Goal: Task Accomplishment & Management: Complete application form

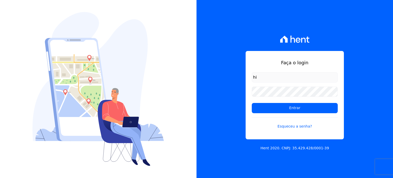
type input "h"
type input "[EMAIL_ADDRESS][DOMAIN_NAME]"
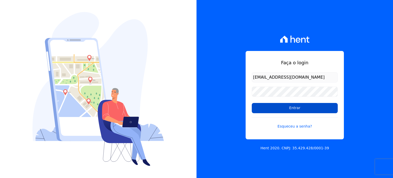
click at [288, 108] on input "Entrar" at bounding box center [295, 108] width 86 height 10
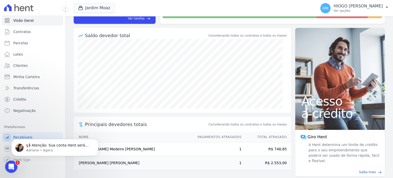
drag, startPoint x: 99, startPoint y: 164, endPoint x: 109, endPoint y: 292, distance: 128.9
click html "📢 Atenção: Sua conta Hent será migrada para a Conta Arke! Estamos trazendo para…"
click at [19, 33] on span "Contratos" at bounding box center [21, 31] width 17 height 5
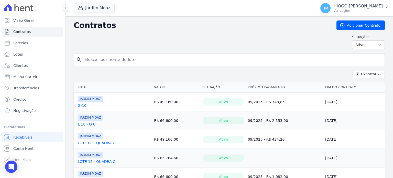
scroll to position [41, 0]
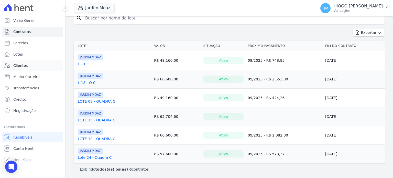
click at [20, 66] on span "Clientes" at bounding box center [20, 65] width 14 height 5
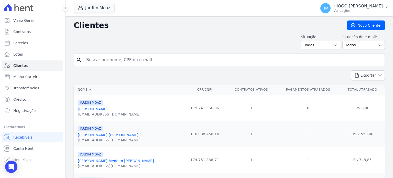
scroll to position [51, 0]
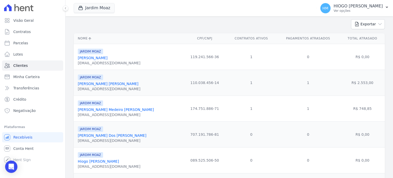
click at [116, 136] on link "Gustavo Gabriel Antunes Dos Santos" at bounding box center [112, 135] width 69 height 4
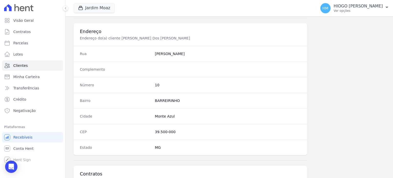
scroll to position [299, 0]
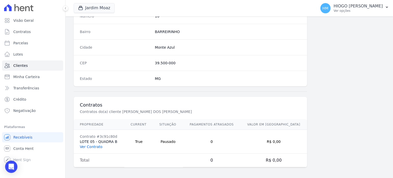
click at [93, 145] on link "Ver Contrato" at bounding box center [91, 147] width 23 height 4
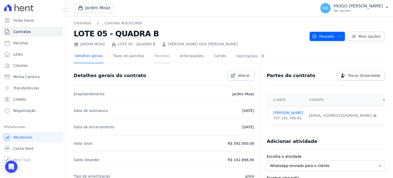
click at [154, 57] on link "Parcelas" at bounding box center [162, 57] width 17 height 14
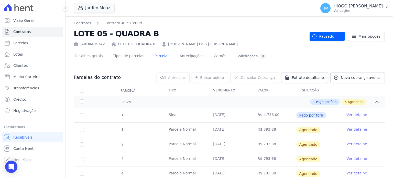
click at [93, 57] on link "Detalhes gerais" at bounding box center [89, 57] width 30 height 14
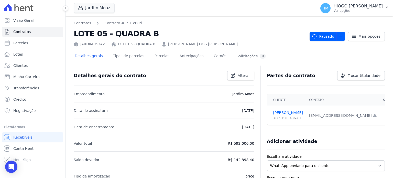
scroll to position [26, 0]
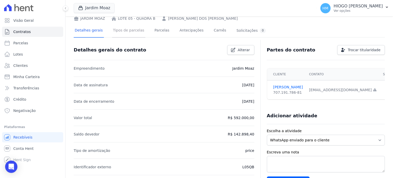
click at [132, 32] on link "Tipos de parcelas" at bounding box center [128, 31] width 33 height 14
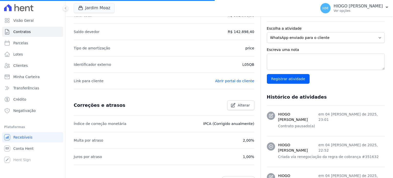
scroll to position [179, 0]
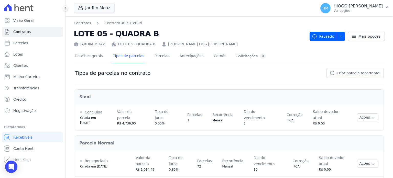
scroll to position [13, 0]
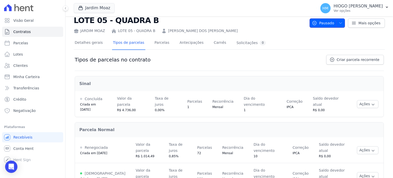
click at [340, 21] on icon "button" at bounding box center [341, 23] width 4 height 4
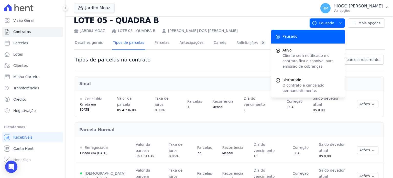
click at [250, 19] on h2 "LOTE 05 - QUADRA B" at bounding box center [190, 21] width 232 height 12
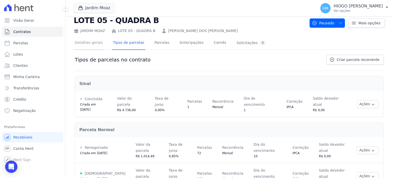
click at [99, 44] on link "Detalhes gerais" at bounding box center [89, 43] width 30 height 14
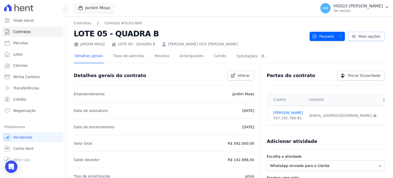
click at [354, 34] on icon at bounding box center [353, 36] width 5 height 5
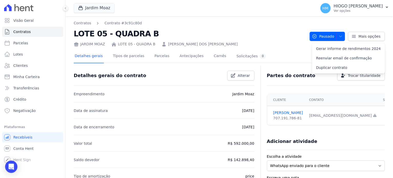
click at [264, 38] on h2 "LOTE 05 - QUADRA B" at bounding box center [190, 34] width 232 height 12
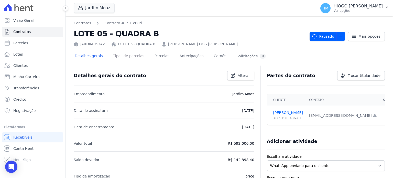
click at [125, 56] on link "Tipos de parcelas" at bounding box center [128, 57] width 33 height 14
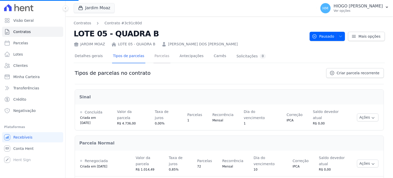
click at [158, 58] on link "Parcelas" at bounding box center [162, 57] width 17 height 14
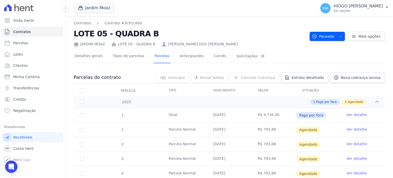
click at [342, 36] on button "Pausado" at bounding box center [327, 36] width 35 height 9
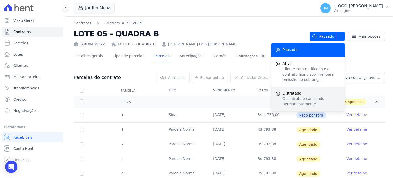
click at [291, 99] on p "O contrato é cancelado permanentemente." at bounding box center [312, 101] width 58 height 11
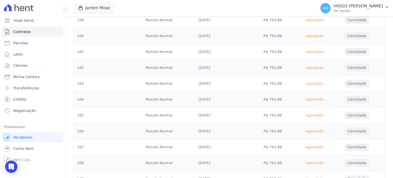
scroll to position [2910, 0]
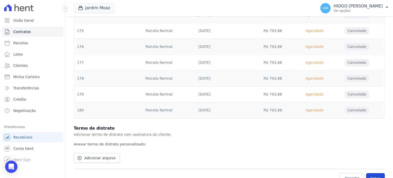
click at [372, 173] on button "Salvar" at bounding box center [375, 178] width 19 height 10
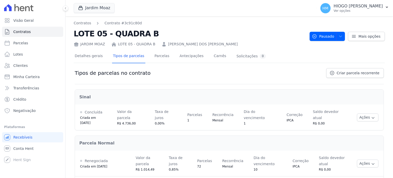
click at [188, 46] on link "[PERSON_NAME]" at bounding box center [203, 43] width 70 height 5
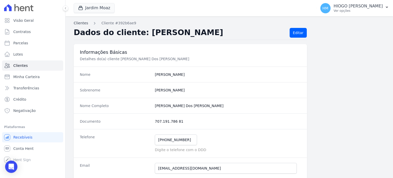
click at [84, 24] on link "Clientes" at bounding box center [81, 22] width 14 height 5
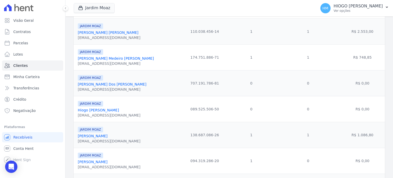
scroll to position [140, 0]
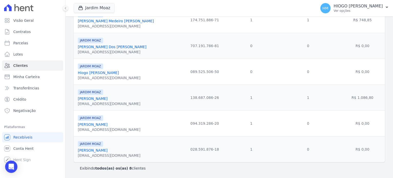
click at [126, 46] on link "Gustavo Gabriel Antunes Dos Santos" at bounding box center [112, 47] width 69 height 4
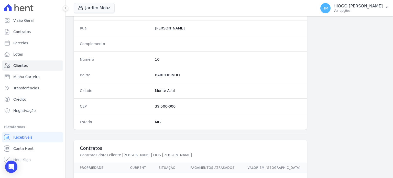
scroll to position [299, 0]
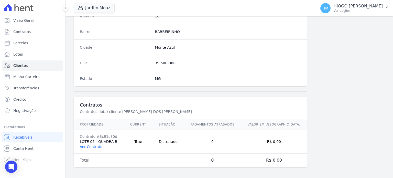
click at [98, 145] on link "Ver Contrato" at bounding box center [91, 147] width 23 height 4
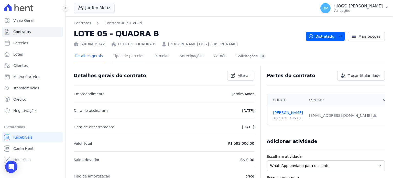
click at [132, 57] on link "Tipos de parcelas" at bounding box center [128, 57] width 33 height 14
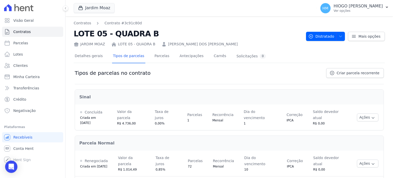
scroll to position [13, 0]
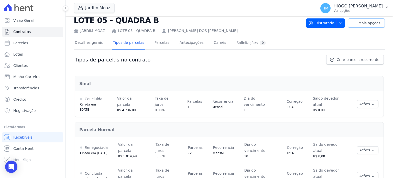
click at [352, 24] on icon at bounding box center [354, 23] width 4 height 2
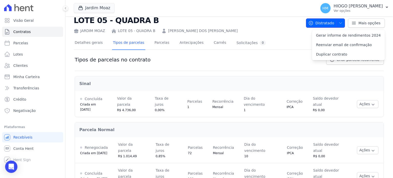
click at [340, 24] on icon "button" at bounding box center [341, 23] width 4 height 4
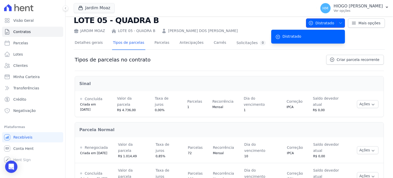
scroll to position [0, 0]
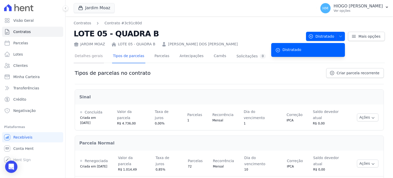
click at [91, 58] on link "Detalhes gerais" at bounding box center [89, 57] width 30 height 14
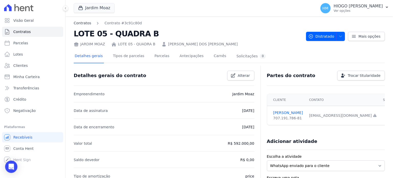
click at [85, 22] on link "Contratos" at bounding box center [82, 22] width 17 height 5
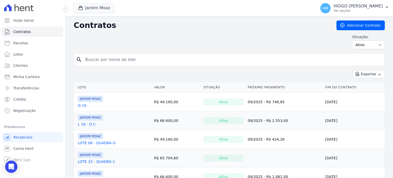
scroll to position [41, 0]
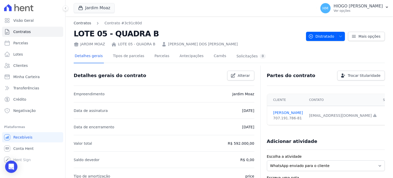
click at [84, 24] on link "Contratos" at bounding box center [82, 22] width 17 height 5
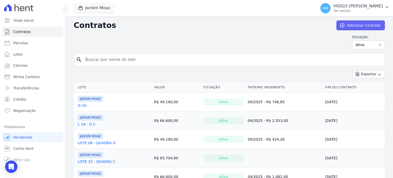
click at [352, 27] on link "Adicionar Contrato" at bounding box center [361, 25] width 48 height 10
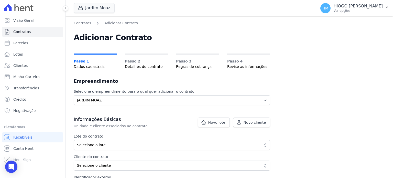
scroll to position [51, 0]
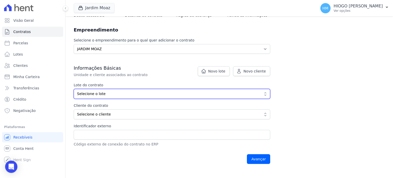
click at [137, 94] on span "Selecione o lote" at bounding box center [168, 93] width 183 height 5
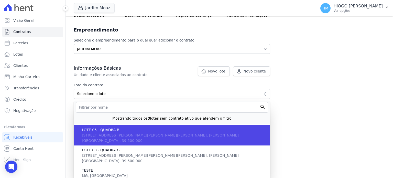
click at [98, 133] on span "Rua Guilherme Vieira dos Santos , B 05 - LOTE 05 QUADRA B, JARDIM MOAZ, MG, Mon…" at bounding box center [160, 137] width 157 height 9
type input "48dbd08f-2341-404b-9b92-ad0e56c215a4"
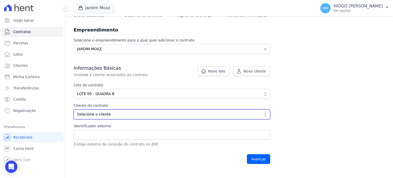
click at [99, 111] on button "Selecione o cliente" at bounding box center [172, 114] width 197 height 10
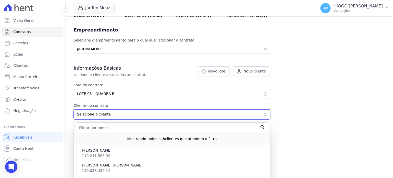
scroll to position [116, 0]
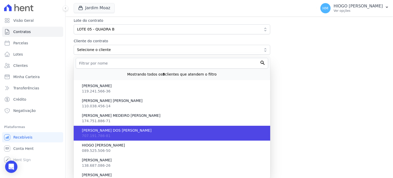
click at [107, 130] on span "[PERSON_NAME] DOS [PERSON_NAME]" at bounding box center [174, 130] width 184 height 5
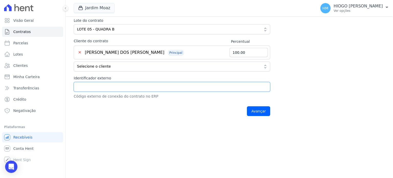
click at [95, 85] on input "Identificador externo" at bounding box center [172, 87] width 197 height 10
type input "L05QB"
click at [261, 109] on input "Avançar" at bounding box center [258, 111] width 23 height 10
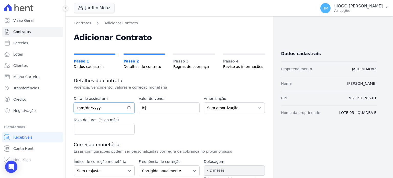
click at [128, 107] on input "date" at bounding box center [104, 107] width 61 height 11
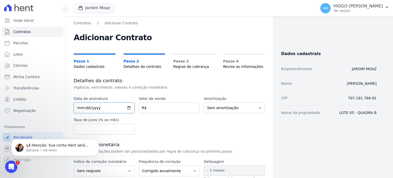
click at [128, 107] on input "date" at bounding box center [104, 107] width 61 height 11
click at [129, 106] on input "date" at bounding box center [104, 107] width 61 height 11
type input "2025-07-01"
click at [172, 104] on input "number" at bounding box center [169, 107] width 61 height 11
type input "59200.00"
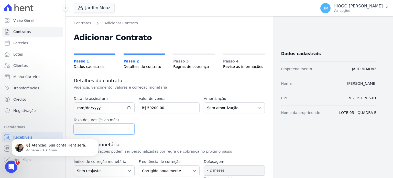
click at [107, 128] on input "number" at bounding box center [104, 129] width 61 height 11
drag, startPoint x: 155, startPoint y: 108, endPoint x: 169, endPoint y: 108, distance: 13.6
click at [169, 108] on input "59200.00" at bounding box center [169, 107] width 61 height 11
click at [172, 128] on div "Data de assinatura 2025-07-01 Valor de venda 59200.00 R$ Amortização Sem amorti…" at bounding box center [169, 115] width 191 height 38
click at [150, 108] on input "59200.00" at bounding box center [169, 107] width 61 height 11
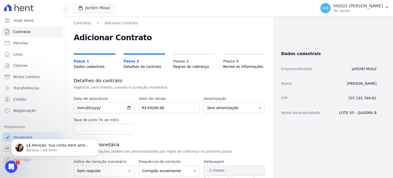
click at [239, 127] on div "Data de assinatura 2025-07-01 Valor de venda 59200.00 R$ Amortização Sem amorti…" at bounding box center [169, 115] width 191 height 38
click at [237, 105] on select "Sem amortização Price Sac" at bounding box center [234, 107] width 61 height 11
select select "price"
click at [204, 102] on select "Sem amortização Price Sac" at bounding box center [234, 107] width 61 height 11
click at [118, 126] on input "number" at bounding box center [104, 129] width 61 height 11
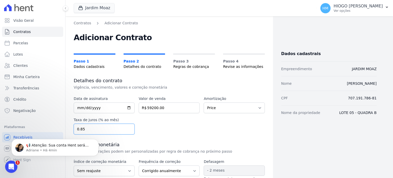
type input "0.85"
click at [148, 126] on div "Data de assinatura [DATE] Valor de venda 59200.00 R$ Amortização Sem amortizaçã…" at bounding box center [169, 115] width 191 height 38
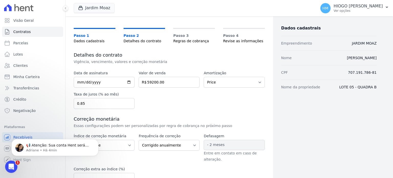
scroll to position [51, 0]
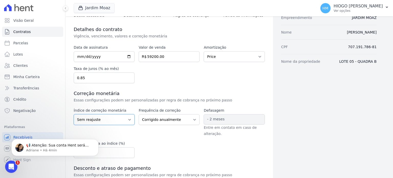
click at [130, 118] on select "Sem reajuste Média dos últimos 12 meses acumulado de INCCM Média dos últimos 12…" at bounding box center [104, 119] width 61 height 11
select select "ipca"
click at [74, 114] on select "Sem reajuste Média dos últimos 12 meses acumulado de INCCM Média dos últimos 12…" at bounding box center [104, 119] width 61 height 11
click at [205, 140] on div "Índice de correção monetária Sem reajuste Média dos últimos 12 meses acumulado …" at bounding box center [169, 133] width 191 height 50
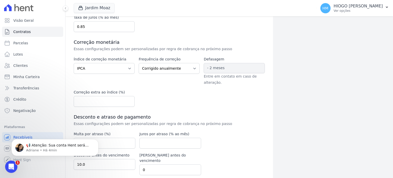
scroll to position [117, 0]
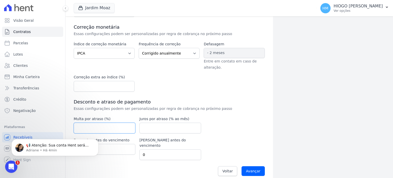
click at [111, 126] on input "number" at bounding box center [105, 128] width 62 height 11
type input "2"
click at [145, 127] on input "number" at bounding box center [170, 128] width 62 height 11
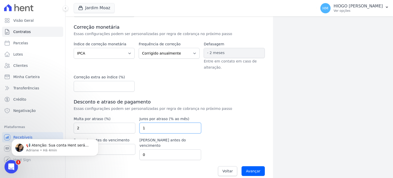
type input "1"
click at [13, 168] on icon "Abertura do Messenger da Intercom" at bounding box center [10, 166] width 8 height 8
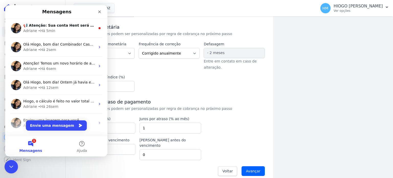
scroll to position [0, 0]
click at [13, 168] on icon "Encerramento do Messenger da Intercom" at bounding box center [10, 166] width 6 height 6
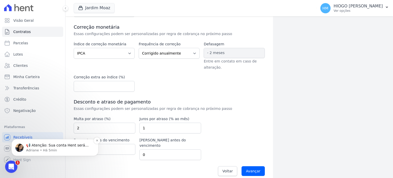
click at [31, 151] on p "Adriane • Há 5min" at bounding box center [59, 150] width 66 height 5
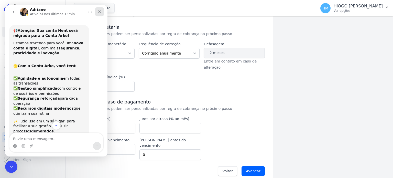
click at [101, 14] on icon "Fechar" at bounding box center [100, 12] width 4 height 4
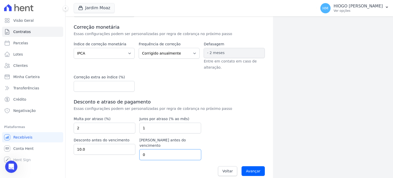
drag, startPoint x: 170, startPoint y: 152, endPoint x: 144, endPoint y: 153, distance: 25.3
click at [144, 153] on input "0" at bounding box center [170, 154] width 62 height 11
type input "0"
type input "1"
click at [249, 166] on input "Avançar" at bounding box center [253, 171] width 23 height 10
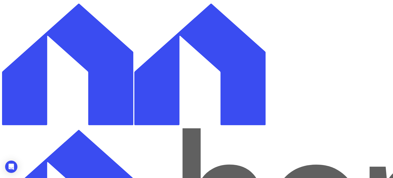
scroll to position [26, 0]
select select "down_payment"
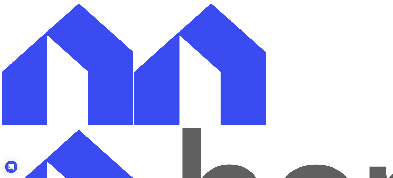
scroll to position [77, 0]
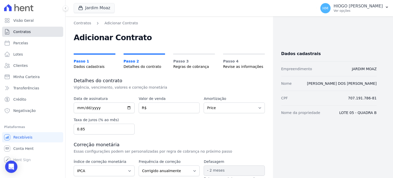
click at [26, 33] on span "Contratos" at bounding box center [21, 31] width 17 height 5
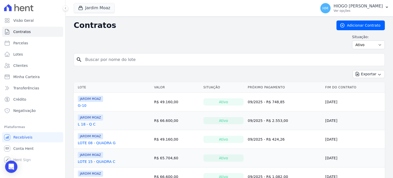
scroll to position [41, 0]
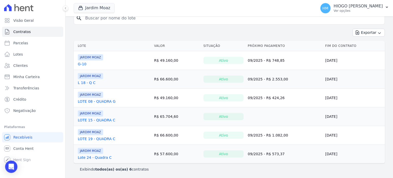
click at [105, 121] on link "LOTE 15 - QUADRA C" at bounding box center [97, 119] width 38 height 5
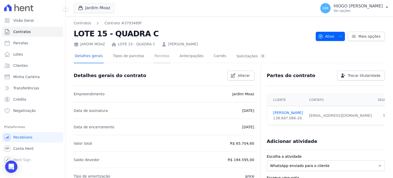
click at [155, 54] on link "Parcelas" at bounding box center [162, 57] width 17 height 14
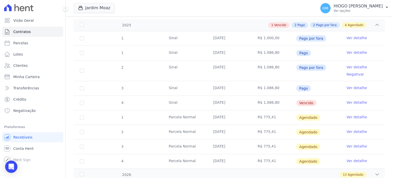
scroll to position [128, 0]
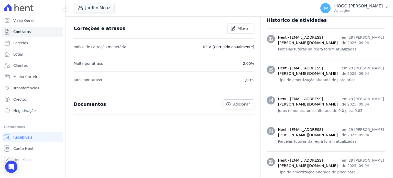
scroll to position [77, 0]
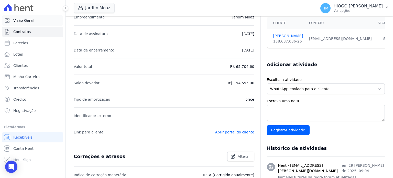
click at [30, 20] on span "Visão Geral" at bounding box center [23, 20] width 20 height 5
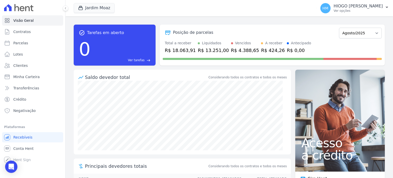
scroll to position [42, 0]
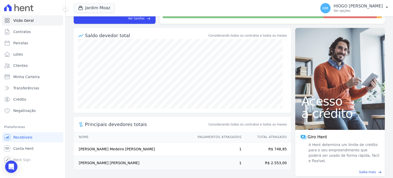
click at [241, 126] on span "Considerando todos os contratos e todos os meses" at bounding box center [248, 124] width 78 height 5
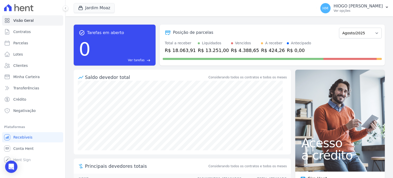
click at [235, 48] on div "R$ 4.388,65" at bounding box center [245, 50] width 28 height 7
click at [261, 50] on div "R$ 424,26" at bounding box center [273, 50] width 24 height 7
click at [24, 22] on span "Visão Geral" at bounding box center [23, 20] width 20 height 5
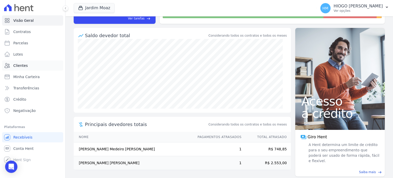
click at [20, 65] on span "Clientes" at bounding box center [20, 65] width 14 height 5
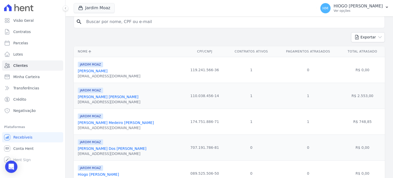
scroll to position [64, 0]
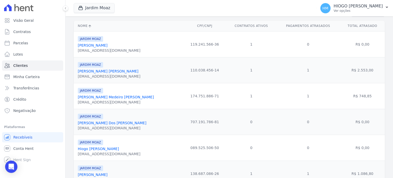
click at [118, 98] on link "[PERSON_NAME]" at bounding box center [116, 97] width 76 height 4
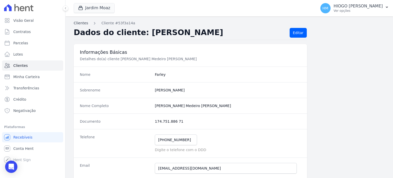
click at [79, 23] on link "Clientes" at bounding box center [81, 22] width 14 height 5
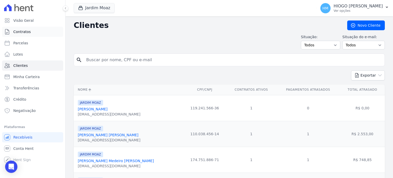
click at [22, 33] on span "Contratos" at bounding box center [21, 31] width 17 height 5
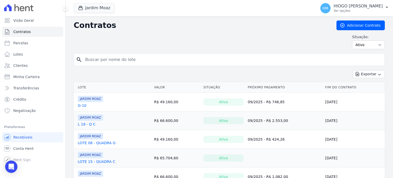
scroll to position [41, 0]
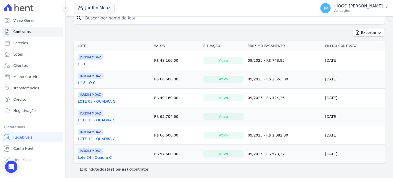
click at [83, 63] on link "G-10" at bounding box center [82, 63] width 9 height 5
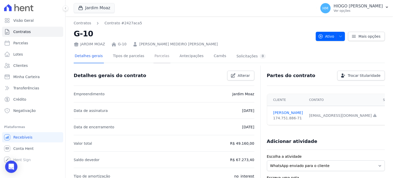
click at [160, 55] on link "Parcelas" at bounding box center [162, 57] width 17 height 14
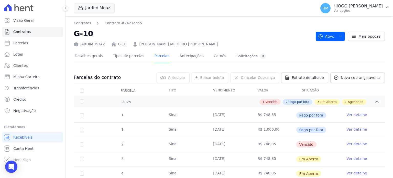
scroll to position [26, 0]
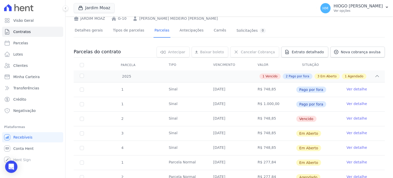
click at [349, 118] on link "Ver detalhe" at bounding box center [357, 118] width 20 height 5
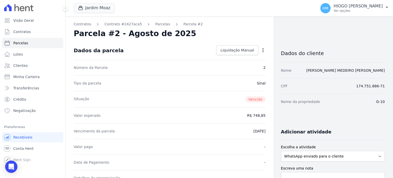
click at [261, 50] on icon "button" at bounding box center [263, 50] width 5 height 5
click at [249, 36] on div "Parcela #2 - Agosto de 2025" at bounding box center [170, 33] width 192 height 9
click at [247, 48] on span "Liquidação Manual" at bounding box center [238, 50] width 34 height 5
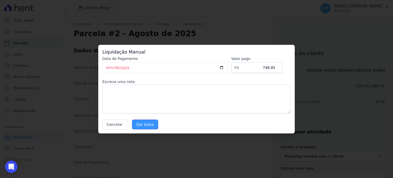
click at [141, 126] on input "Dar baixa" at bounding box center [145, 125] width 26 height 10
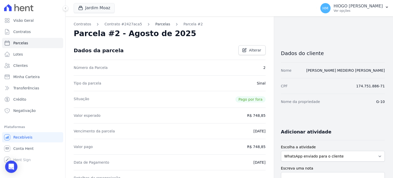
click at [157, 25] on link "Parcelas" at bounding box center [162, 23] width 15 height 5
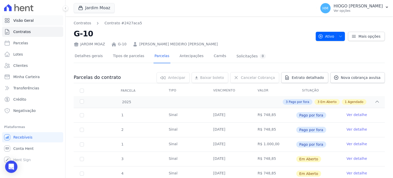
click at [25, 21] on span "Visão Geral" at bounding box center [23, 20] width 20 height 5
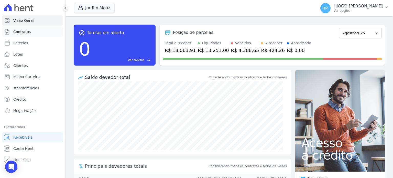
click at [27, 30] on span "Contratos" at bounding box center [21, 31] width 17 height 5
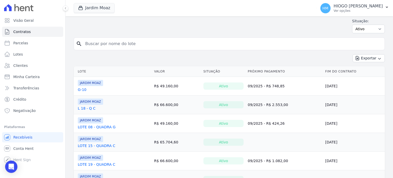
scroll to position [41, 0]
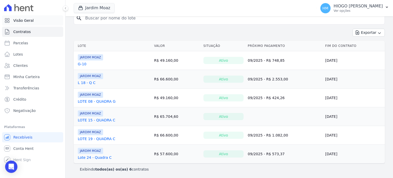
click at [22, 22] on span "Visão Geral" at bounding box center [23, 20] width 20 height 5
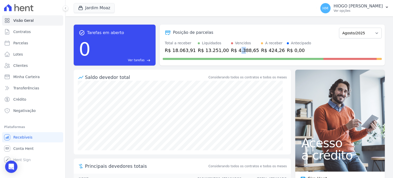
drag, startPoint x: 234, startPoint y: 49, endPoint x: 229, endPoint y: 49, distance: 4.6
click at [231, 49] on div "R$ 4.388,65" at bounding box center [245, 50] width 28 height 7
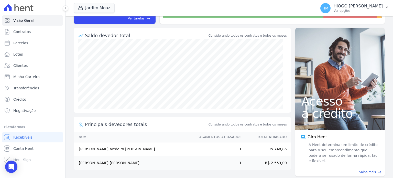
drag, startPoint x: 236, startPoint y: 136, endPoint x: 199, endPoint y: 137, distance: 37.9
click at [200, 137] on th "Pagamentos Atrasados" at bounding box center [217, 137] width 49 height 10
drag, startPoint x: 81, startPoint y: 153, endPoint x: 115, endPoint y: 150, distance: 33.9
click at [115, 150] on td "[PERSON_NAME] Medeiro [PERSON_NAME]" at bounding box center [133, 149] width 119 height 14
drag, startPoint x: 94, startPoint y: 165, endPoint x: 134, endPoint y: 169, distance: 40.1
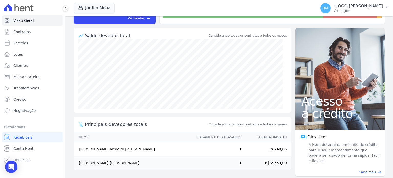
click at [134, 169] on td "[PERSON_NAME] [PERSON_NAME]" at bounding box center [133, 163] width 119 height 14
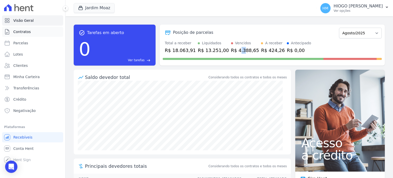
click at [18, 32] on span "Contratos" at bounding box center [21, 31] width 17 height 5
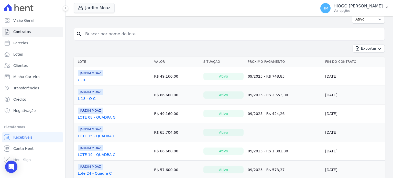
scroll to position [41, 0]
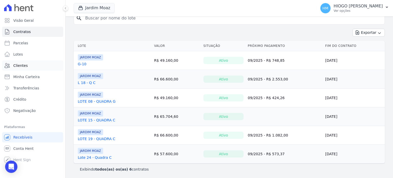
click at [23, 68] on link "Clientes" at bounding box center [32, 65] width 61 height 10
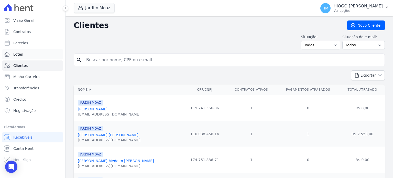
click at [34, 53] on link "Lotes" at bounding box center [32, 54] width 61 height 10
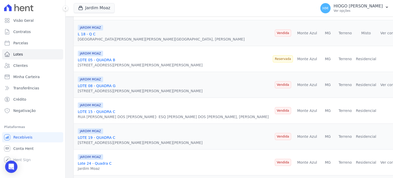
scroll to position [133, 0]
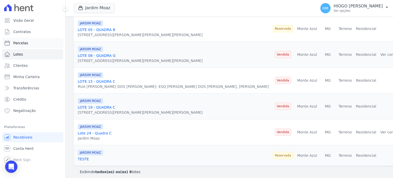
click at [32, 41] on link "Parcelas" at bounding box center [32, 43] width 61 height 10
select select
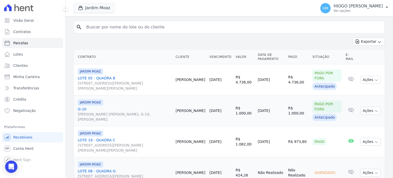
scroll to position [43, 0]
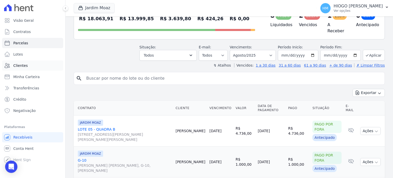
click at [33, 66] on link "Clientes" at bounding box center [32, 65] width 61 height 10
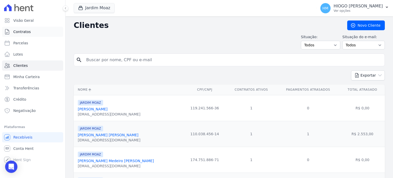
click at [24, 32] on span "Contratos" at bounding box center [21, 31] width 17 height 5
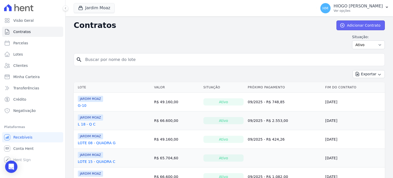
click at [352, 27] on link "Adicionar Contrato" at bounding box center [361, 25] width 48 height 10
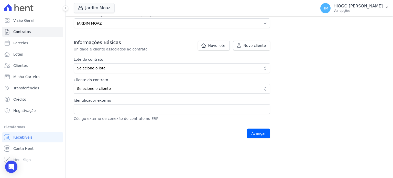
scroll to position [51, 0]
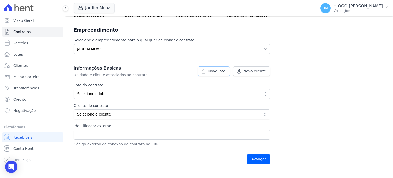
click at [217, 71] on span "Novo lote" at bounding box center [216, 71] width 17 height 5
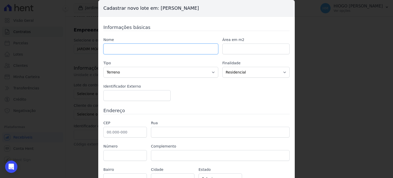
click at [137, 51] on input "text" at bounding box center [160, 49] width 115 height 11
click at [238, 49] on input "number" at bounding box center [255, 49] width 67 height 11
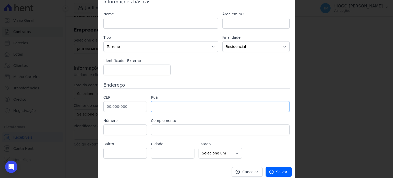
click at [180, 104] on input "text" at bounding box center [220, 106] width 139 height 11
drag, startPoint x: 129, startPoint y: 126, endPoint x: 178, endPoint y: 133, distance: 49.9
click at [129, 126] on input "text" at bounding box center [125, 129] width 44 height 11
drag, startPoint x: 185, startPoint y: 133, endPoint x: 189, endPoint y: 116, distance: 17.1
click at [185, 133] on input "text" at bounding box center [220, 129] width 139 height 11
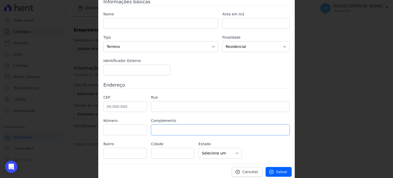
scroll to position [26, 0]
click at [257, 167] on link "Cancelar" at bounding box center [247, 171] width 31 height 10
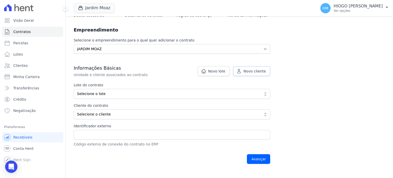
click at [265, 71] on span "Novo cliente" at bounding box center [255, 71] width 22 height 5
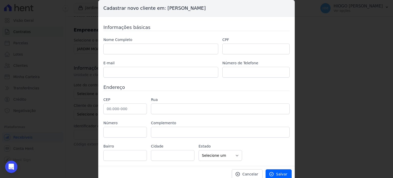
scroll to position [3, 0]
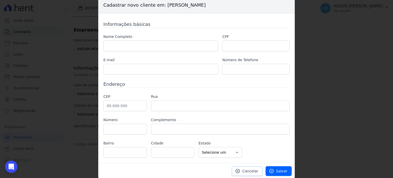
click at [250, 170] on span "Cancelar" at bounding box center [250, 170] width 16 height 5
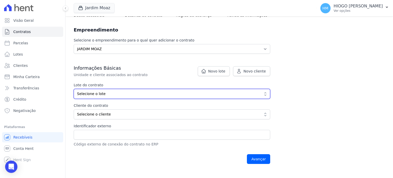
click at [169, 94] on span "Selecione o lote" at bounding box center [168, 93] width 183 height 5
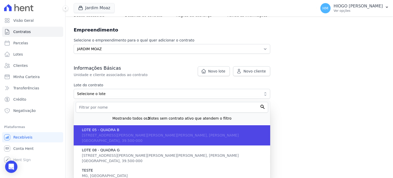
click at [131, 134] on span "Rua Guilherme Vieira dos Santos , B 05 - LOTE 05 QUADRA B, JARDIM MOAZ, MG, Mon…" at bounding box center [160, 137] width 157 height 9
type input "48dbd08f-2341-404b-9b92-ad0e56c215a4"
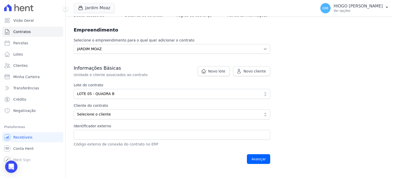
click at [341, 93] on div "Contratos Adicionar Contrato Adicionar Contrato Passo 1 Dados cadastrais Passo …" at bounding box center [230, 68] width 328 height 206
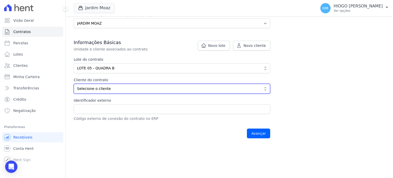
click at [125, 91] on span "Selecione o cliente" at bounding box center [168, 88] width 183 height 5
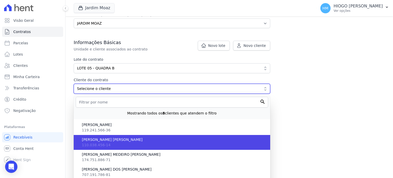
scroll to position [102, 0]
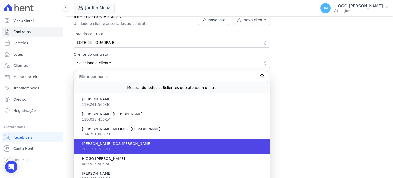
click at [118, 145] on span "GUSTAVO GABRIEL ANTUNES DOS SANTOS" at bounding box center [174, 143] width 184 height 5
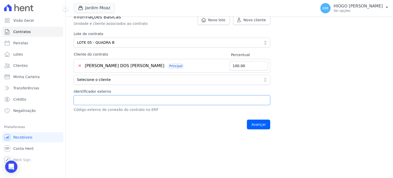
click at [157, 100] on input "Identificador externo" at bounding box center [172, 100] width 197 height 10
type input "L05QB"
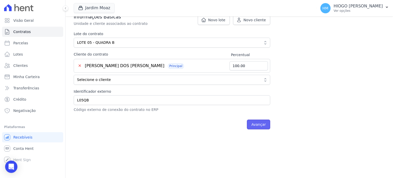
click at [262, 125] on input "Avançar" at bounding box center [258, 125] width 23 height 10
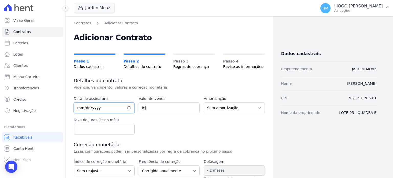
click at [123, 108] on input "date" at bounding box center [104, 107] width 61 height 11
click at [129, 106] on input "date" at bounding box center [104, 107] width 61 height 11
type input "[DATE]"
click at [158, 109] on input "number" at bounding box center [169, 107] width 61 height 11
type input "59200.00"
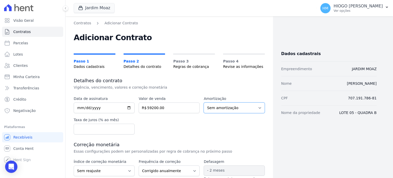
click at [225, 108] on select "Sem amortização Price Sac" at bounding box center [234, 107] width 61 height 11
select select "price"
click at [204, 102] on select "Sem amortização Price Sac" at bounding box center [234, 107] width 61 height 11
click at [117, 131] on input "number" at bounding box center [104, 129] width 61 height 11
type input "0.85"
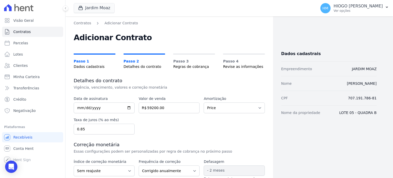
click at [203, 116] on div "Data de assinatura [DATE] Valor de venda 59200.00 R$ Amortização Sem amortizaçã…" at bounding box center [169, 115] width 191 height 38
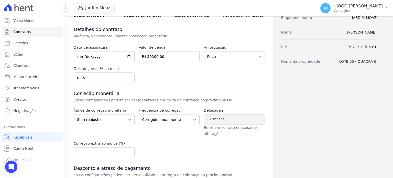
scroll to position [77, 0]
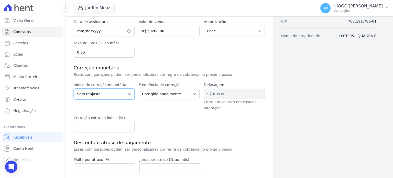
click at [127, 93] on select "Sem reajuste Média dos últimos 12 meses acumulado de INCCM Média dos últimos 12…" at bounding box center [104, 94] width 61 height 11
select select "ipca"
click at [74, 89] on select "Sem reajuste Média dos últimos 12 meses acumulado de INCCM Média dos últimos 12…" at bounding box center [104, 94] width 61 height 11
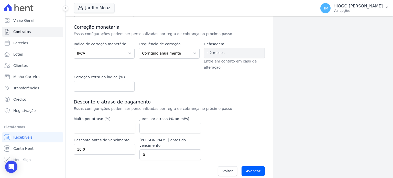
drag, startPoint x: 158, startPoint y: 75, endPoint x: 159, endPoint y: 60, distance: 14.6
click at [159, 75] on div "Índice de correção monetária Sem reajuste Média dos últimos 12 meses acumulado …" at bounding box center [169, 66] width 191 height 50
click at [108, 126] on input "number" at bounding box center [105, 128] width 62 height 11
click at [111, 126] on input "number" at bounding box center [105, 128] width 62 height 11
type input "2"
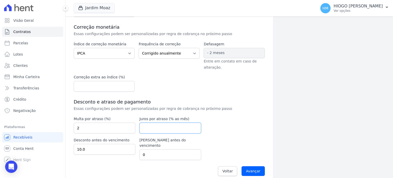
click at [146, 127] on input "number" at bounding box center [170, 128] width 62 height 11
type input "1"
click at [110, 149] on input "10.0" at bounding box center [105, 149] width 62 height 11
drag, startPoint x: 152, startPoint y: 150, endPoint x: 136, endPoint y: 150, distance: 15.6
click at [136, 150] on div "Multa por atraso (%) 2 Juros por atraso (% ao mês) 1 Desconto antes do vencimen…" at bounding box center [137, 138] width 127 height 44
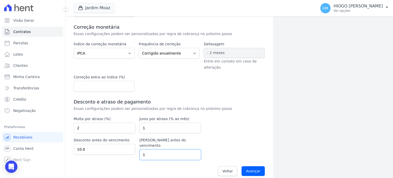
type input "1"
click at [242, 106] on p "Essas configurações podem ser personalizadas por regra de cobrança no próximo p…" at bounding box center [160, 108] width 172 height 5
click at [252, 166] on input "Avançar" at bounding box center [253, 171] width 23 height 10
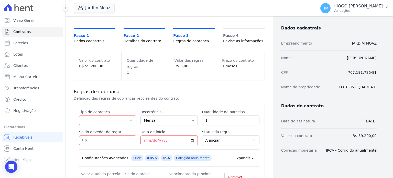
scroll to position [51, 0]
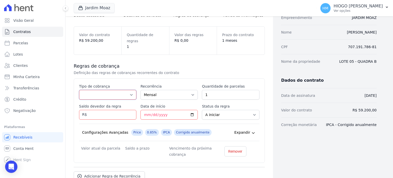
click at [104, 90] on select "Parcela Normal Entrada Sinal Intercalada Chaves Pré-chaves Pós-chaves Impostos …" at bounding box center [107, 95] width 57 height 10
select select "down_payment"
click at [79, 90] on select "Parcela Normal Entrada Sinal Intercalada Chaves Pré-chaves Pós-chaves Impostos …" at bounding box center [107, 95] width 57 height 10
click at [118, 110] on input "Saldo devedor da regra" at bounding box center [107, 115] width 57 height 10
type input "4736.00"
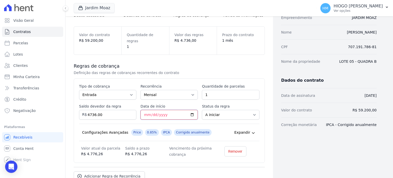
click at [191, 110] on input "Data de início" at bounding box center [168, 115] width 57 height 10
type input "[DATE]"
click at [236, 111] on select "A iniciar Em aberto" at bounding box center [230, 115] width 57 height 10
click at [285, 145] on div "Dados cadastrais Empreendimento [GEOGRAPHIC_DATA] Nome [PERSON_NAME] CPF 707.19…" at bounding box center [325, 91] width 104 height 245
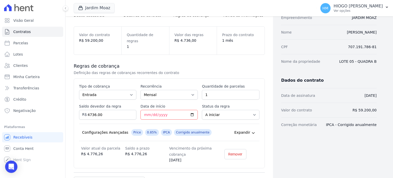
scroll to position [77, 0]
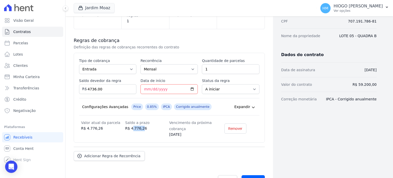
drag, startPoint x: 131, startPoint y: 123, endPoint x: 142, endPoint y: 122, distance: 11.3
click at [142, 126] on dd "R$ 4.776,26" at bounding box center [147, 128] width 44 height 5
click at [251, 105] on icon at bounding box center [253, 107] width 4 height 4
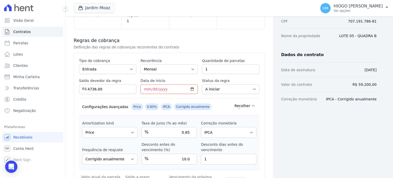
scroll to position [102, 0]
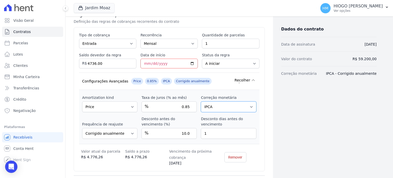
click at [219, 101] on select "Sem reajuste Média dos últimos 12 meses acumulado de INCCM Média dos últimos 12…" at bounding box center [228, 106] width 55 height 11
click at [108, 103] on select "Sem amortização Price Sac" at bounding box center [109, 106] width 55 height 11
select select "no_interest"
click at [82, 101] on select "Sem amortização Price Sac" at bounding box center [109, 106] width 55 height 11
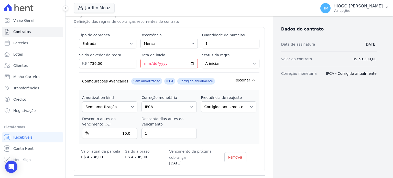
click at [251, 78] on icon at bounding box center [253, 80] width 4 height 4
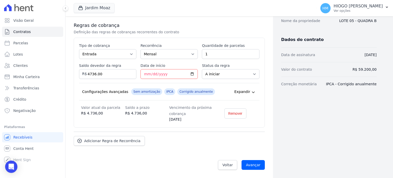
scroll to position [85, 0]
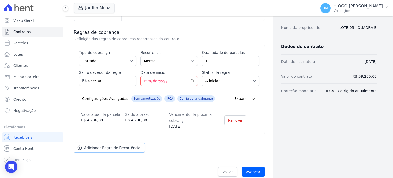
click at [124, 145] on span "Adicionar Regra de Recorrência" at bounding box center [112, 147] width 56 height 5
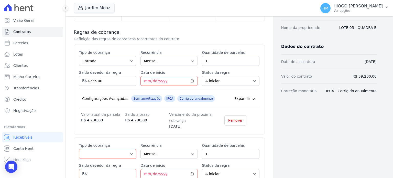
scroll to position [136, 0]
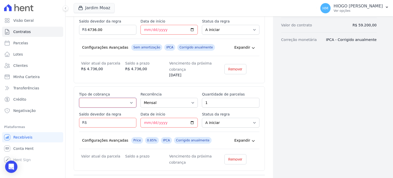
click at [131, 98] on select "Parcela Normal Entrada Sinal Intercalada Chaves Pré-chaves Pós-chaves Impostos …" at bounding box center [107, 103] width 57 height 10
select select "standard"
click at [79, 98] on select "Parcela Normal Entrada Sinal Intercalada Chaves Pré-chaves Pós-chaves Impostos …" at bounding box center [107, 103] width 57 height 10
drag, startPoint x: 216, startPoint y: 97, endPoint x: 192, endPoint y: 97, distance: 23.8
click at [192, 97] on div "Esse tipo de parcela não entra no saldo devedor do contrato. Tipo de cobrança P…" at bounding box center [169, 129] width 180 height 74
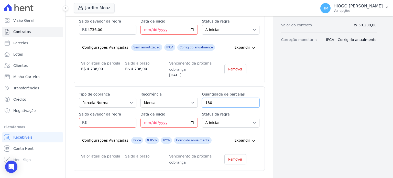
type input "180"
click at [109, 118] on input "Saldo devedor da regra" at bounding box center [107, 123] width 57 height 10
type input "30784.00"
click at [191, 118] on input "Data de início" at bounding box center [168, 123] width 57 height 10
click at [191, 118] on input "2025-08-01" at bounding box center [168, 123] width 57 height 10
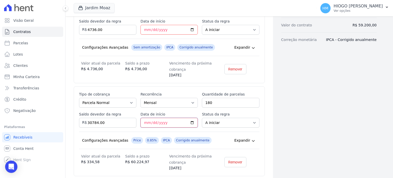
type input "2025-08-10"
click at [230, 118] on select "A iniciar Em aberto" at bounding box center [230, 123] width 57 height 10
click at [319, 132] on div "Dados cadastrais Empreendimento JARDIM MOAZ Nome GUSTAVO GABRIEL ANTUNES DOS SA…" at bounding box center [325, 53] width 104 height 338
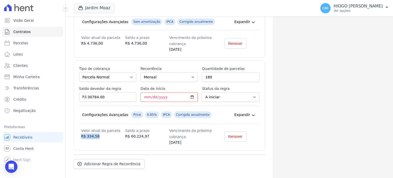
drag, startPoint x: 98, startPoint y: 129, endPoint x: 80, endPoint y: 129, distance: 18.2
click at [80, 129] on div "Valor atual da parcela R$ 334,58 Saldo a prazo R$ 60.224,97 Vencimento da próxi…" at bounding box center [169, 136] width 180 height 18
drag, startPoint x: 125, startPoint y: 131, endPoint x: 150, endPoint y: 130, distance: 24.8
click at [150, 134] on dd "R$ 60.224,97" at bounding box center [147, 136] width 44 height 5
click at [299, 115] on div "Dados cadastrais Empreendimento JARDIM MOAZ Nome GUSTAVO GABRIEL ANTUNES DOS SA…" at bounding box center [325, 28] width 104 height 338
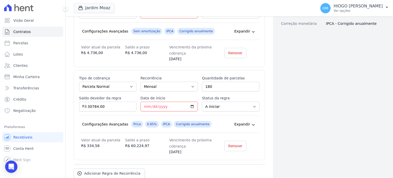
scroll to position [178, 0]
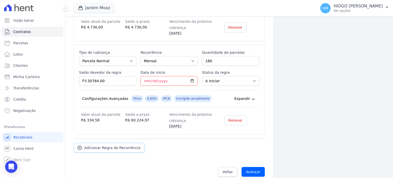
click at [131, 145] on span "Adicionar Regra de Recorrência" at bounding box center [112, 147] width 56 height 5
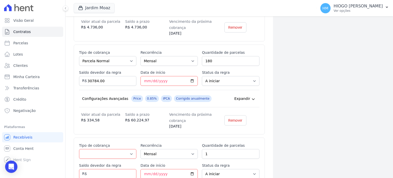
scroll to position [229, 0]
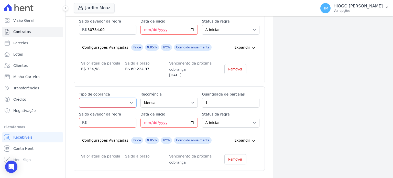
click at [113, 98] on select "Parcela Normal Entrada Sinal Intercalada Chaves Pré-chaves Pós-chaves Impostos …" at bounding box center [107, 103] width 57 height 10
select select "interleaved"
click at [79, 98] on select "Parcela Normal Entrada Sinal Intercalada Chaves Pré-chaves Pós-chaves Impostos …" at bounding box center [107, 103] width 57 height 10
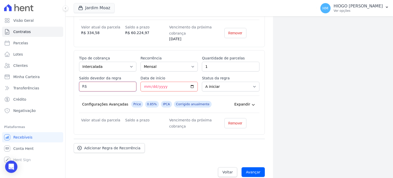
click at [104, 82] on input "Saldo devedor da regra" at bounding box center [107, 87] width 57 height 10
type input "23680.00"
click at [183, 62] on select "Mensal Bimestral Trimestral Semestral Anual" at bounding box center [168, 67] width 57 height 10
select select "12"
click at [140, 62] on select "Mensal Bimestral Trimestral Semestral Anual" at bounding box center [168, 67] width 57 height 10
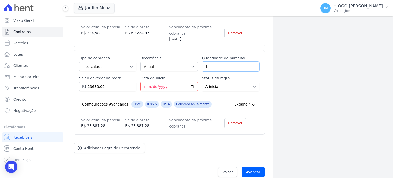
click at [212, 62] on input "1" at bounding box center [230, 67] width 57 height 10
type input "15"
click at [190, 82] on input "Data de início" at bounding box center [168, 87] width 57 height 10
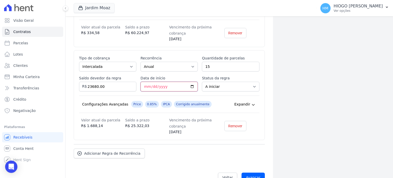
type input "2026-07-01"
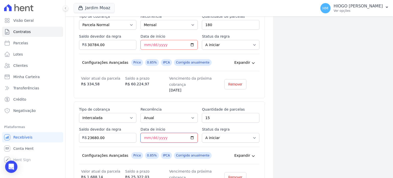
scroll to position [270, 0]
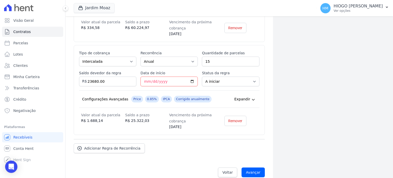
click at [251, 98] on icon at bounding box center [253, 100] width 4 height 4
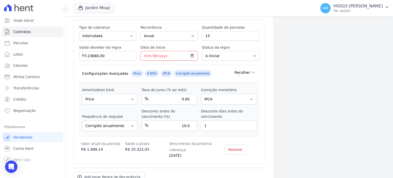
scroll to position [324, 0]
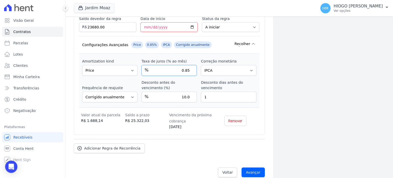
drag, startPoint x: 180, startPoint y: 62, endPoint x: 201, endPoint y: 62, distance: 21.5
click at [201, 62] on div "Amortization kind Sem amortização Price Sac Taxa de juros (% ao mês) % 0.85 Cor…" at bounding box center [169, 80] width 180 height 54
type input "10.2"
click at [210, 92] on input "1" at bounding box center [228, 97] width 55 height 11
click at [164, 121] on div "Saldo a prazo R$ 47.233,87" at bounding box center [147, 121] width 44 height 18
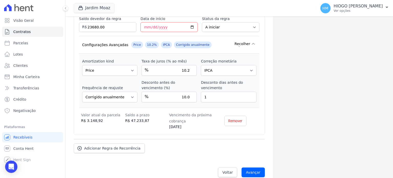
scroll to position [270, 0]
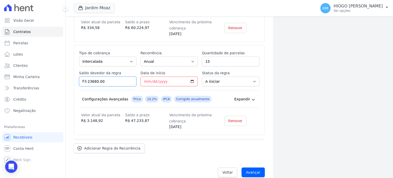
click at [118, 77] on input "23680.00" at bounding box center [107, 82] width 57 height 10
click at [147, 77] on input "2026-07-01" at bounding box center [168, 82] width 57 height 10
type input "2026-07-10"
click at [176, 124] on div "Esse tipo de parcela não entra no saldo devedor do contrato. Tipo de cobrança P…" at bounding box center [169, 90] width 191 height 90
click at [219, 57] on input "15" at bounding box center [230, 62] width 57 height 10
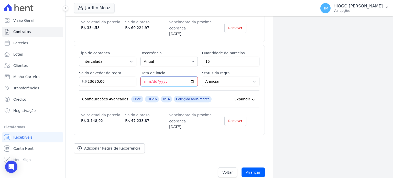
click at [146, 77] on input "2026-07-10" at bounding box center [168, 82] width 57 height 10
type input "2026-07-01"
click at [181, 155] on div "Regras de cobrança Definição das regras de cobranças recorrentes do contrato Es…" at bounding box center [169, 8] width 191 height 344
drag, startPoint x: 254, startPoint y: 93, endPoint x: 251, endPoint y: 94, distance: 4.0
click at [251, 93] on div "Configurações Avançadas Price 10.2% IPCA Corrigido anualmente Expandir" at bounding box center [169, 98] width 180 height 17
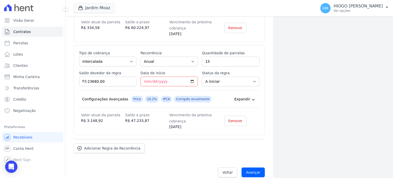
click at [246, 96] on div "Expandir" at bounding box center [245, 99] width 22 height 7
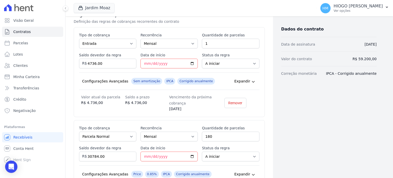
scroll to position [179, 0]
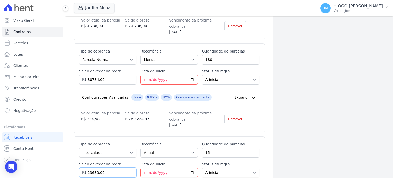
click at [91, 168] on input "23680.00" at bounding box center [107, 173] width 57 height 10
type input "23679.98"
click at [364, 118] on div "Dados cadastrais Empreendimento JARDIM MOAZ Nome GUSTAVO GABRIEL ANTUNES DOS SA…" at bounding box center [325, 56] width 104 height 431
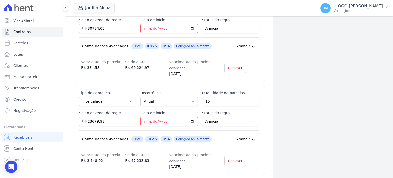
click at [119, 160] on div "Valor atual da parcela R$ 3.148,92" at bounding box center [103, 161] width 44 height 18
click at [245, 136] on span "Expandir" at bounding box center [242, 138] width 16 height 5
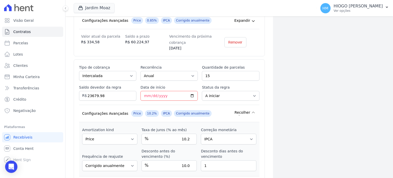
scroll to position [307, 0]
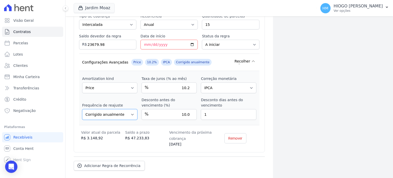
click at [133, 110] on select "Corrigido semestralmente Corrigido mensalmente Corrigido anualmente" at bounding box center [109, 114] width 55 height 11
click at [167, 82] on input "10.2" at bounding box center [169, 87] width 55 height 11
click at [191, 82] on input "10.21" at bounding box center [169, 87] width 55 height 11
click at [191, 83] on input "10.2" at bounding box center [169, 87] width 55 height 11
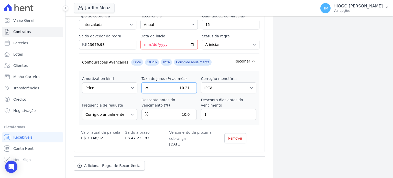
click at [189, 82] on input "10.21" at bounding box center [169, 87] width 55 height 11
click at [189, 82] on input "10.22" at bounding box center [169, 87] width 55 height 11
click at [189, 82] on input "10.23" at bounding box center [169, 87] width 55 height 11
click at [189, 82] on input "10.24" at bounding box center [169, 87] width 55 height 11
click at [189, 82] on input "10.25" at bounding box center [169, 87] width 55 height 11
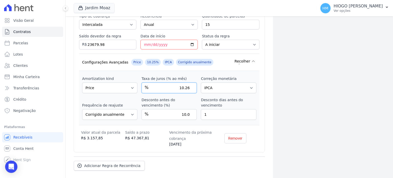
click at [189, 82] on input "10.26" at bounding box center [169, 87] width 55 height 11
click at [189, 82] on input "10.27" at bounding box center [169, 87] width 55 height 11
click at [189, 82] on input "10.28" at bounding box center [169, 87] width 55 height 11
click at [189, 82] on input "10.29" at bounding box center [169, 87] width 55 height 11
click at [189, 82] on input "10.3" at bounding box center [169, 87] width 55 height 11
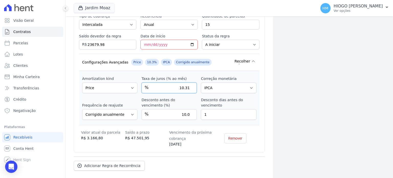
click at [189, 82] on input "10.31" at bounding box center [169, 87] width 55 height 11
click at [189, 82] on input "10.32" at bounding box center [169, 87] width 55 height 11
click at [189, 82] on input "10.43" at bounding box center [169, 87] width 55 height 11
click at [189, 82] on input "10.56" at bounding box center [169, 87] width 55 height 11
click at [189, 82] on input "10.7" at bounding box center [169, 87] width 55 height 11
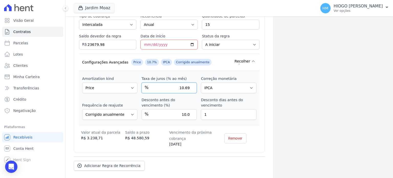
click at [189, 82] on input "10.69" at bounding box center [169, 87] width 55 height 11
click at [189, 82] on input "10.68" at bounding box center [169, 87] width 55 height 11
click at [189, 82] on input "10.66" at bounding box center [169, 87] width 55 height 11
click at [190, 82] on input "10.67" at bounding box center [169, 87] width 55 height 11
click at [190, 82] on input "10.68" at bounding box center [169, 87] width 55 height 11
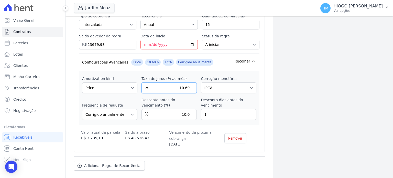
click at [190, 82] on input "10.69" at bounding box center [169, 87] width 55 height 11
click at [190, 82] on input "10.7" at bounding box center [169, 87] width 55 height 11
click at [189, 83] on input "10.69" at bounding box center [169, 87] width 55 height 11
type input "10.2"
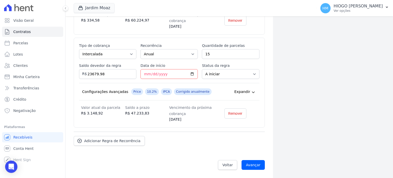
scroll to position [270, 0]
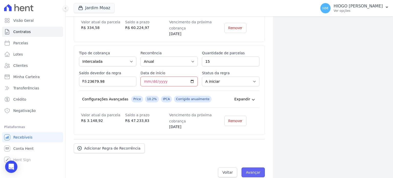
click at [252, 167] on input "Avançar" at bounding box center [253, 172] width 23 height 10
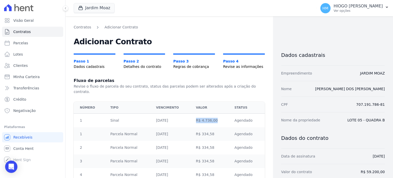
drag, startPoint x: 212, startPoint y: 115, endPoint x: 191, endPoint y: 115, distance: 20.7
click at [193, 115] on td "R$ 4.736,00" at bounding box center [212, 121] width 39 height 14
drag, startPoint x: 213, startPoint y: 130, endPoint x: 190, endPoint y: 129, distance: 23.3
click at [190, 129] on tr "1 Parcela Normal [DATE] R$ 334,58 Agendado" at bounding box center [169, 134] width 191 height 14
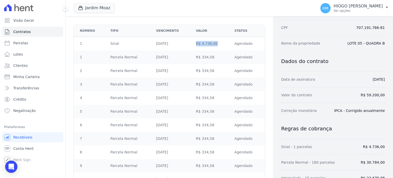
scroll to position [102, 0]
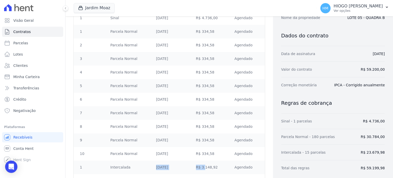
drag, startPoint x: 203, startPoint y: 163, endPoint x: 148, endPoint y: 159, distance: 54.6
click at [148, 160] on tr "1 Intercalada 01/07/2026 R$ 3.148,92 Agendado" at bounding box center [169, 167] width 191 height 14
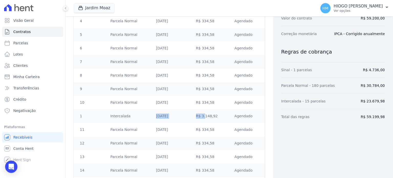
drag, startPoint x: 304, startPoint y: 84, endPoint x: 380, endPoint y: 82, distance: 76.6
click at [380, 82] on div "Parcela Normal - 180 parcelas R$ 30.784,00" at bounding box center [333, 86] width 104 height 16
drag, startPoint x: 310, startPoint y: 101, endPoint x: 369, endPoint y: 103, distance: 58.1
click at [369, 103] on div "Intercalada - 15 parcelas R$ 23.679,98" at bounding box center [333, 101] width 104 height 16
drag, startPoint x: 374, startPoint y: 115, endPoint x: 313, endPoint y: 119, distance: 61.8
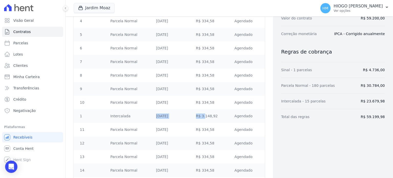
click at [313, 119] on div "Total das regras R$ 59.199,98" at bounding box center [333, 117] width 104 height 16
click at [298, 117] on dt "Total das regras" at bounding box center [295, 116] width 28 height 5
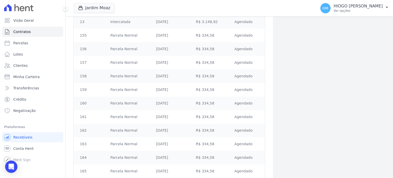
scroll to position [2624, 0]
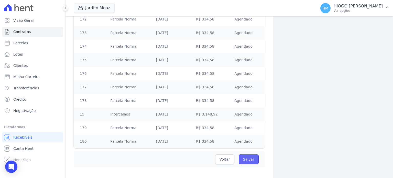
click at [252, 154] on input "Salvar" at bounding box center [249, 159] width 20 height 10
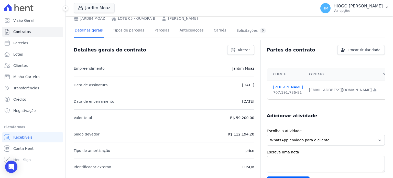
scroll to position [77, 0]
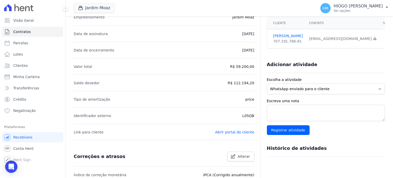
drag, startPoint x: 236, startPoint y: 82, endPoint x: 254, endPoint y: 82, distance: 17.4
click at [254, 82] on div "Detalhes gerais do contrato Alterar Empreendimento [GEOGRAPHIC_DATA] Data de as…" at bounding box center [229, 132] width 311 height 285
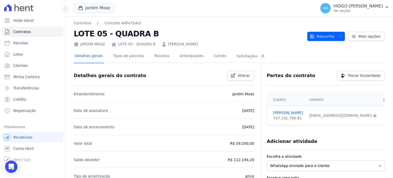
scroll to position [51, 0]
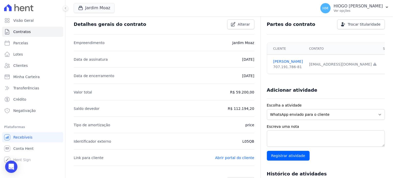
click at [183, 74] on li "Data de encerramento [DATE]" at bounding box center [164, 75] width 181 height 16
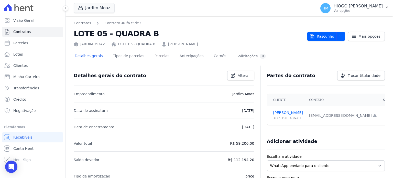
click at [154, 56] on link "Parcelas" at bounding box center [162, 57] width 17 height 14
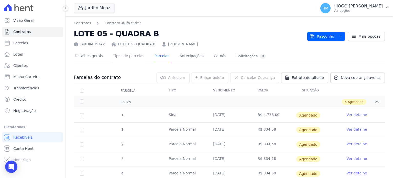
click at [124, 57] on link "Tipos de parcelas" at bounding box center [128, 57] width 33 height 14
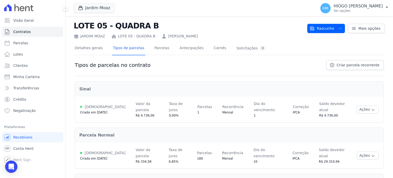
scroll to position [34, 0]
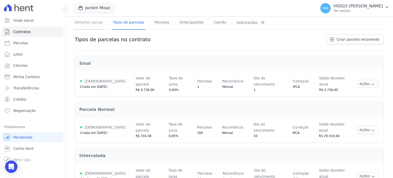
click at [87, 22] on link "Detalhes gerais" at bounding box center [89, 23] width 30 height 14
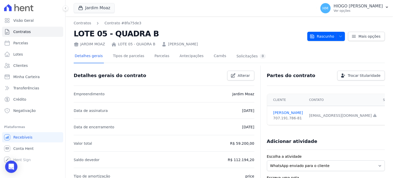
scroll to position [26, 0]
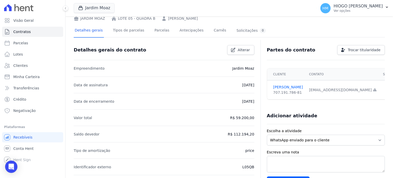
drag, startPoint x: 252, startPoint y: 133, endPoint x: 236, endPoint y: 133, distance: 16.1
click at [236, 133] on p "R$ 112.194,20" at bounding box center [241, 134] width 26 height 6
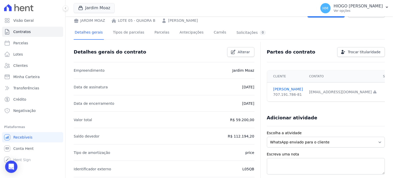
scroll to position [0, 0]
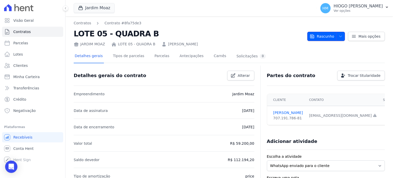
click at [339, 36] on icon "button" at bounding box center [341, 36] width 4 height 4
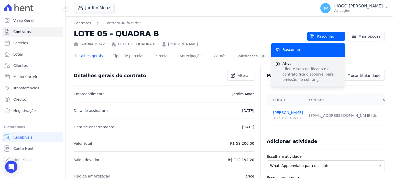
click at [293, 76] on p "Cliente será notificado e o contrato fica disponível para emissão de cobranças." at bounding box center [312, 74] width 58 height 16
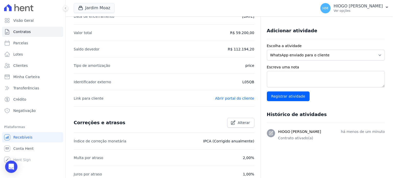
scroll to position [26, 0]
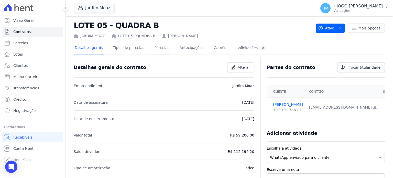
click at [156, 49] on link "Parcelas" at bounding box center [162, 48] width 17 height 14
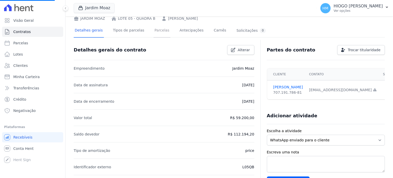
scroll to position [8, 0]
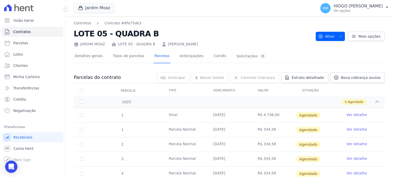
click at [355, 115] on link "Ver detalhe" at bounding box center [357, 114] width 20 height 5
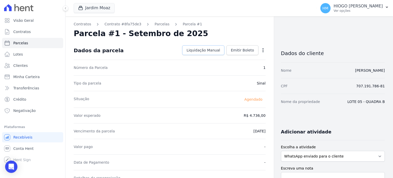
click at [214, 51] on span "Liquidação Manual" at bounding box center [204, 50] width 34 height 5
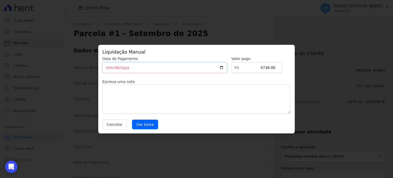
click at [158, 69] on input "[DATE]" at bounding box center [164, 67] width 125 height 11
click at [226, 67] on input "[DATE]" at bounding box center [164, 67] width 125 height 11
type input "[DATE]"
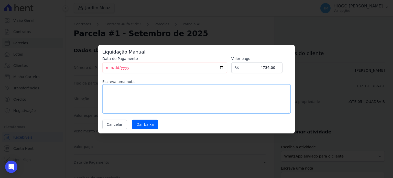
click at [131, 96] on textarea at bounding box center [196, 98] width 188 height 29
type textarea "ENTRADA A VISTA"
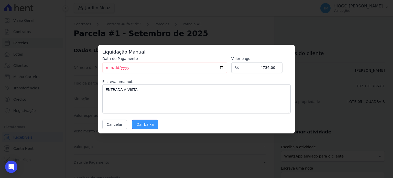
click at [141, 123] on input "Dar baixa" at bounding box center [145, 125] width 26 height 10
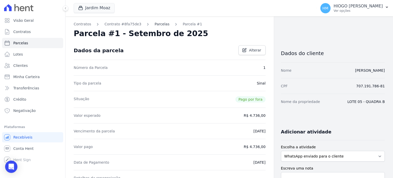
click at [160, 24] on link "Parcelas" at bounding box center [162, 23] width 15 height 5
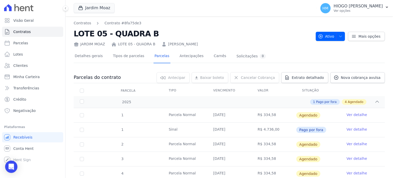
scroll to position [26, 0]
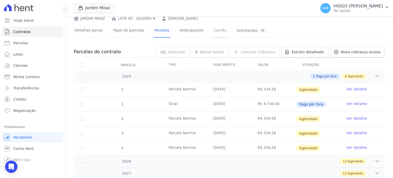
click at [213, 29] on link "Carnês" at bounding box center [220, 31] width 15 height 14
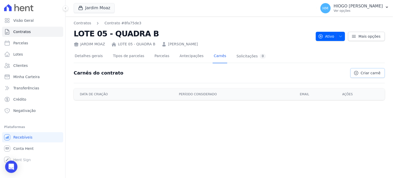
click at [370, 73] on span "Criar carnê" at bounding box center [371, 72] width 20 height 5
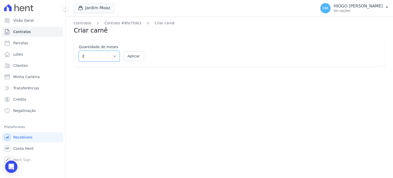
click at [114, 56] on select "2 3 4 5 6 7 8 9 10 11 12" at bounding box center [99, 56] width 41 height 11
select select "4"
click at [79, 51] on select "2 3 4 5 6 7 8 9 10 11 12" at bounding box center [99, 56] width 41 height 11
click at [132, 57] on button "Aplicar" at bounding box center [133, 56] width 21 height 10
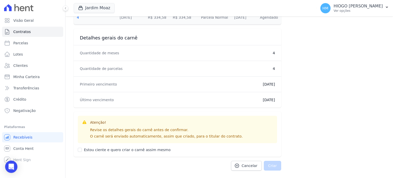
scroll to position [189, 0]
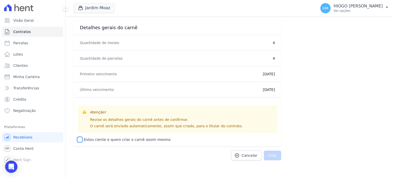
click at [78, 139] on input "Estou ciente e quero criar o carnê assim mesmo" at bounding box center [80, 139] width 4 height 4
checkbox input "true"
click at [274, 155] on button "Criar" at bounding box center [272, 155] width 17 height 10
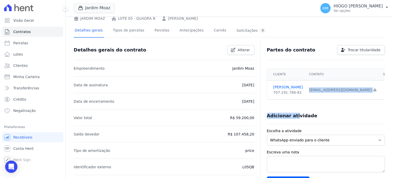
scroll to position [51, 0]
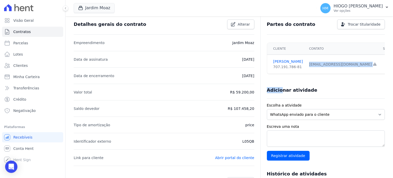
drag, startPoint x: 296, startPoint y: 91, endPoint x: 278, endPoint y: 91, distance: 17.9
click at [278, 91] on div "Partes do contrato Trocar titularidade Cliente Contato Segurado GUSTAVO SANTOS …" at bounding box center [323, 141] width 124 height 254
drag, startPoint x: 287, startPoint y: 80, endPoint x: 296, endPoint y: 70, distance: 13.8
click at [288, 78] on div "Partes do contrato Trocar titularidade Cliente Contato Segurado GUSTAVO SANTOS …" at bounding box center [323, 141] width 124 height 254
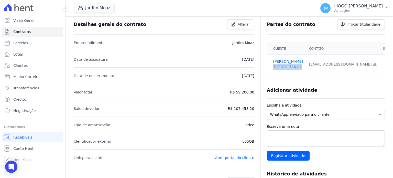
drag, startPoint x: 296, startPoint y: 68, endPoint x: 270, endPoint y: 67, distance: 26.1
click at [270, 67] on td "GUSTAVO SANTOS 707.191.786-81" at bounding box center [286, 64] width 39 height 19
copy div "707.191.786-81"
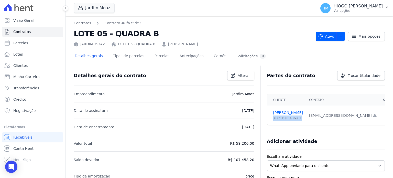
scroll to position [102, 0]
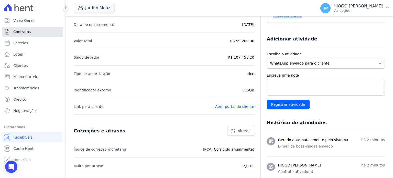
click at [24, 33] on span "Contratos" at bounding box center [21, 31] width 17 height 5
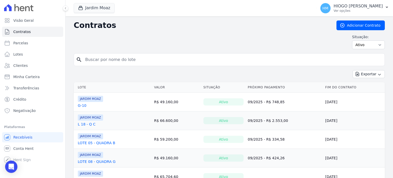
scroll to position [60, 0]
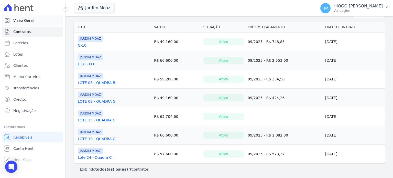
click at [27, 22] on span "Visão Geral" at bounding box center [23, 20] width 20 height 5
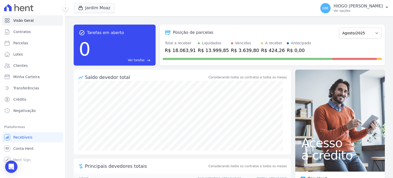
scroll to position [35, 0]
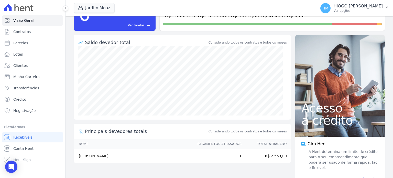
drag, startPoint x: 95, startPoint y: 158, endPoint x: 280, endPoint y: 156, distance: 185.0
click at [280, 156] on tr "Eliene Antunes De Lima 1 R$ 2.553,00" at bounding box center [182, 156] width 217 height 14
click at [81, 156] on td "[PERSON_NAME] [PERSON_NAME]" at bounding box center [133, 156] width 119 height 14
click at [18, 33] on span "Contratos" at bounding box center [21, 31] width 17 height 5
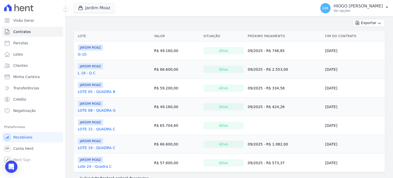
scroll to position [60, 0]
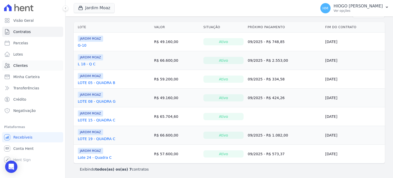
click at [31, 66] on link "Clientes" at bounding box center [32, 65] width 61 height 10
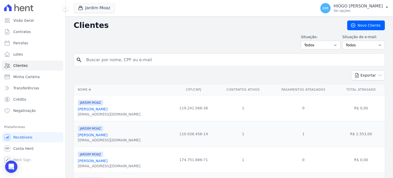
click at [102, 135] on link "[PERSON_NAME] [PERSON_NAME]" at bounding box center [93, 135] width 30 height 4
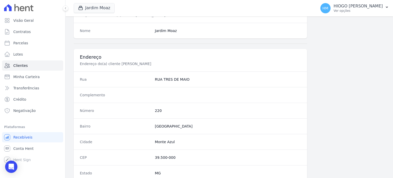
scroll to position [299, 0]
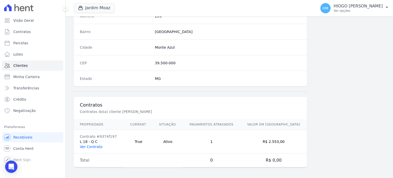
click at [97, 145] on link "Ver Contrato" at bounding box center [91, 147] width 23 height 4
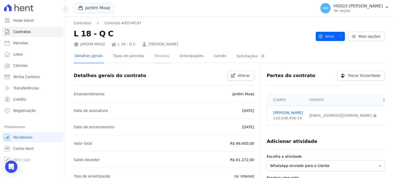
click at [157, 57] on link "Parcelas" at bounding box center [162, 57] width 17 height 14
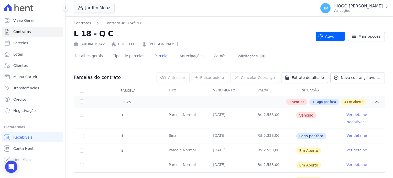
click at [350, 113] on link "Ver detalhe" at bounding box center [357, 114] width 20 height 5
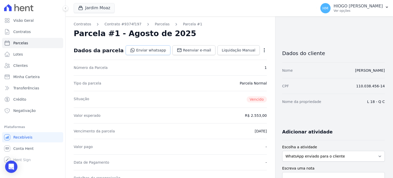
click at [152, 51] on link "Enviar whatsapp" at bounding box center [148, 50] width 45 height 10
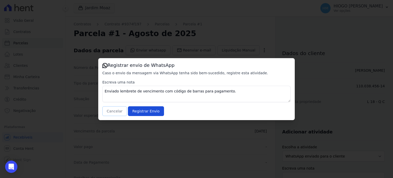
click at [112, 111] on button "Cancelar" at bounding box center [114, 111] width 25 height 10
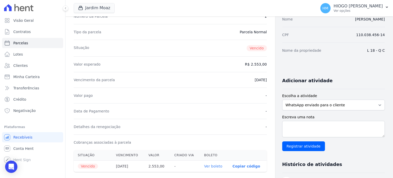
scroll to position [102, 0]
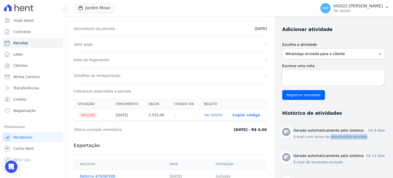
drag, startPoint x: 356, startPoint y: 136, endPoint x: 322, endPoint y: 139, distance: 33.6
click at [322, 139] on div "Gerado automaticamente pelo sistema há 8 dias E-mail com aviso de vencimento en…" at bounding box center [339, 134] width 91 height 13
drag, startPoint x: 333, startPoint y: 161, endPoint x: 314, endPoint y: 161, distance: 19.0
click at [315, 163] on p "E-mail de lembrete enviado" at bounding box center [339, 161] width 91 height 5
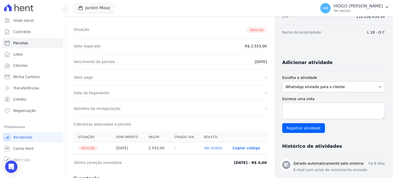
scroll to position [0, 0]
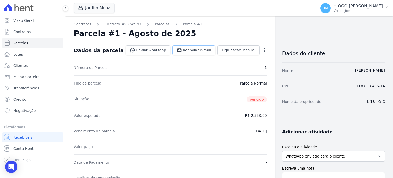
click at [198, 53] on link "Reenviar e-mail" at bounding box center [193, 50] width 43 height 10
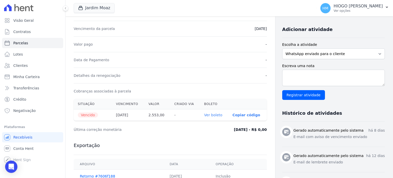
scroll to position [172, 0]
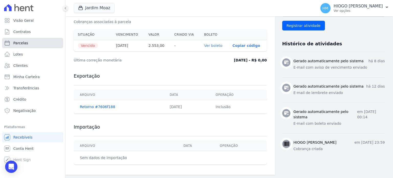
click at [25, 42] on span "Parcelas" at bounding box center [20, 42] width 15 height 5
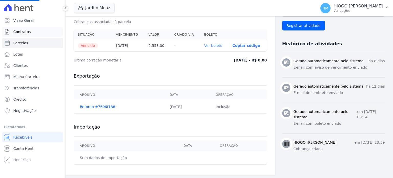
select select
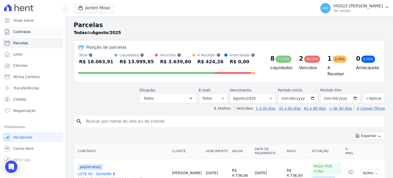
click at [18, 32] on span "Contratos" at bounding box center [21, 31] width 17 height 5
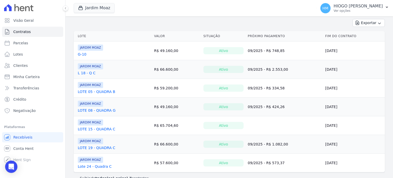
scroll to position [60, 0]
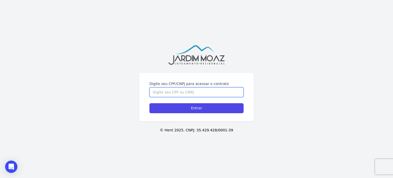
click at [175, 93] on input "Digite seu CPF/CNPJ para acessar o contrato" at bounding box center [196, 92] width 94 height 10
paste input "707.191.786-81"
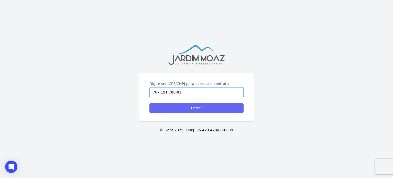
type input "707.191.786-81"
click at [186, 109] on input "Entrar" at bounding box center [196, 108] width 94 height 10
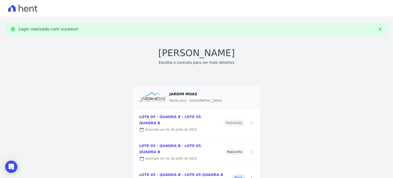
scroll to position [15, 0]
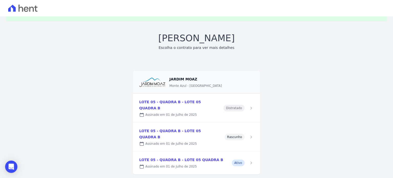
click at [249, 127] on link at bounding box center [196, 137] width 127 height 29
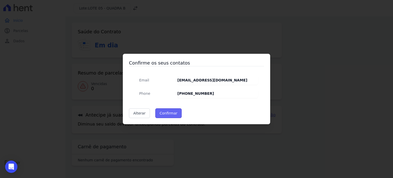
click at [164, 113] on button "Confirmar" at bounding box center [168, 113] width 27 height 10
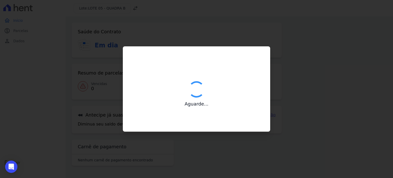
type input "Contatos confirmados com sucesso."
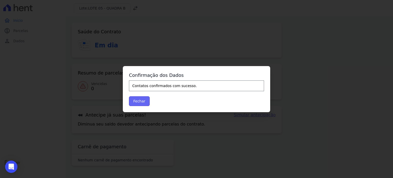
click at [136, 101] on button "Fechar" at bounding box center [139, 101] width 21 height 10
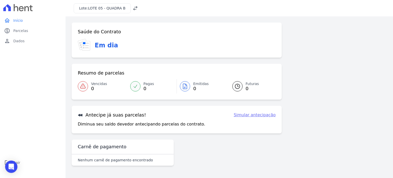
click at [119, 7] on span "LOTE 05 - QUADRA B" at bounding box center [106, 8] width 37 height 4
click at [133, 8] on icon at bounding box center [135, 8] width 5 height 5
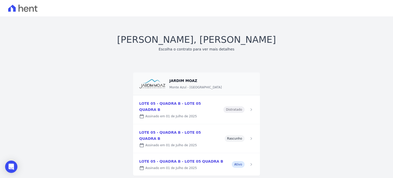
click at [240, 153] on link at bounding box center [196, 164] width 127 height 23
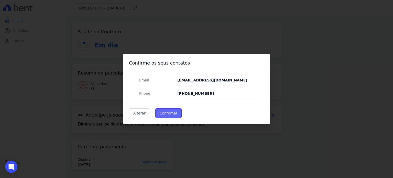
click at [165, 115] on button "Confirmar" at bounding box center [168, 113] width 27 height 10
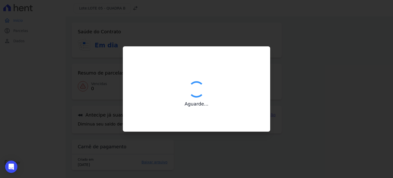
type input "Contatos confirmados com sucesso."
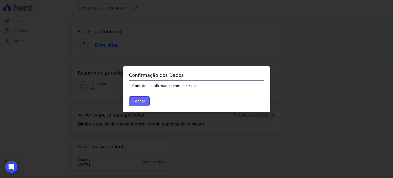
click at [144, 100] on button "Fechar" at bounding box center [139, 101] width 21 height 10
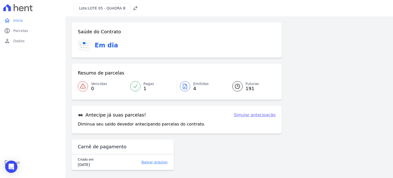
click at [199, 87] on span "4" at bounding box center [201, 88] width 16 height 4
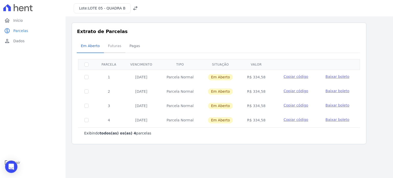
click at [107, 45] on span "Futuras" at bounding box center [114, 46] width 19 height 10
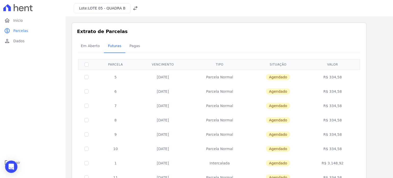
click at [128, 48] on span "Pagas" at bounding box center [134, 46] width 17 height 10
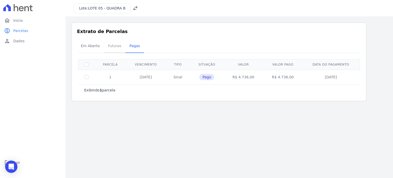
click at [119, 46] on span "Futuras" at bounding box center [114, 46] width 19 height 10
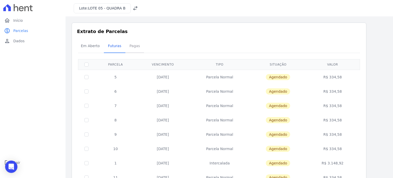
click at [126, 45] on span "Pagas" at bounding box center [134, 46] width 17 height 10
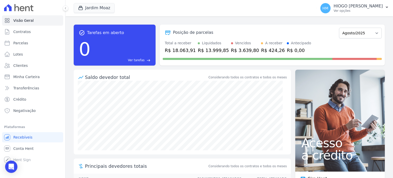
scroll to position [35, 0]
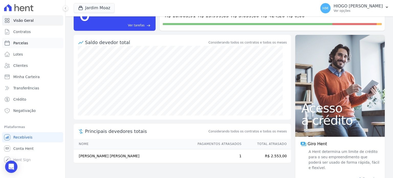
click at [22, 43] on span "Parcelas" at bounding box center [20, 42] width 15 height 5
select select
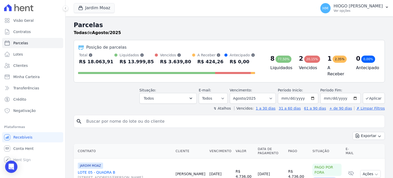
scroll to position [102, 0]
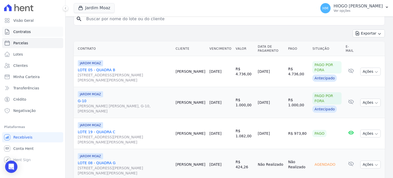
click at [28, 31] on span "Contratos" at bounding box center [21, 31] width 17 height 5
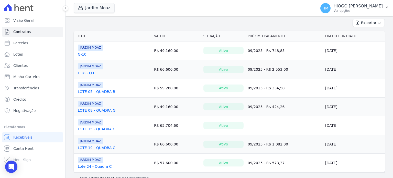
scroll to position [60, 0]
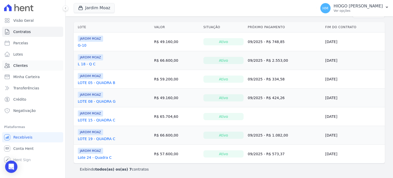
click at [19, 66] on span "Clientes" at bounding box center [20, 65] width 14 height 5
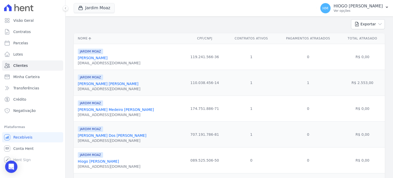
scroll to position [77, 0]
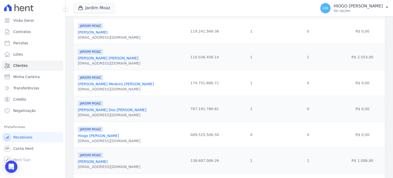
click at [107, 84] on link "[PERSON_NAME] Medeiro [PERSON_NAME]" at bounding box center [116, 84] width 76 height 4
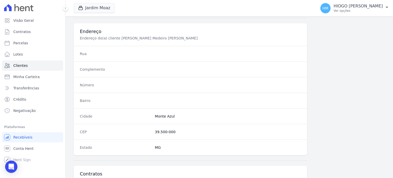
scroll to position [299, 0]
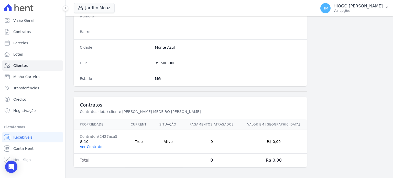
click at [92, 146] on link "Ver Contrato" at bounding box center [91, 147] width 23 height 4
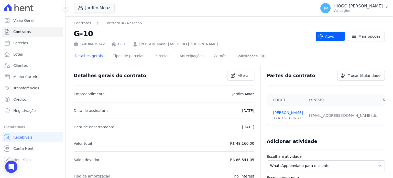
click at [154, 57] on link "Parcelas" at bounding box center [162, 57] width 17 height 14
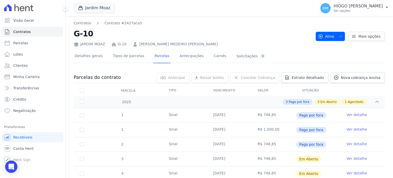
scroll to position [26, 0]
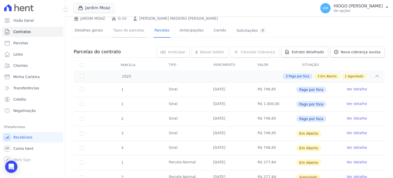
click at [138, 31] on link "Tipos de parcelas" at bounding box center [128, 31] width 33 height 14
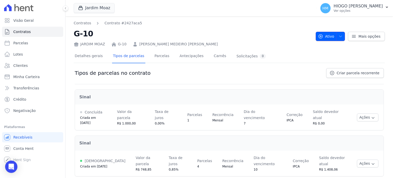
click at [339, 37] on icon "button" at bounding box center [341, 36] width 4 height 4
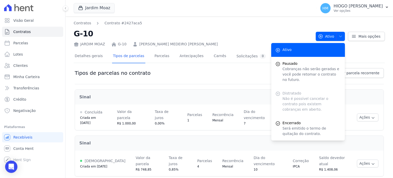
click at [296, 93] on div "Distratado Não é possível cancelar o contrato pois existem cobranças em aberto." at bounding box center [308, 101] width 74 height 30
drag, startPoint x: 197, startPoint y: 24, endPoint x: 185, endPoint y: 36, distance: 16.5
click at [197, 26] on div "Contratos Contrato #2427aca5 G-10 [PERSON_NAME] G-10 [PERSON_NAME] MEDEIRO [PER…" at bounding box center [193, 33] width 238 height 26
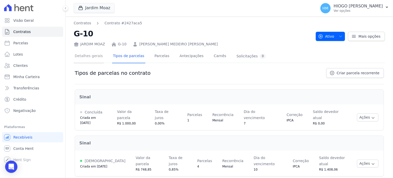
click at [92, 59] on link "Detalhes gerais" at bounding box center [89, 57] width 30 height 14
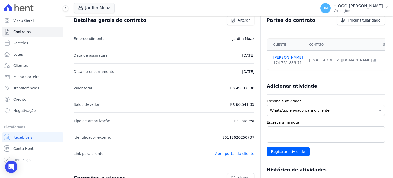
scroll to position [30, 0]
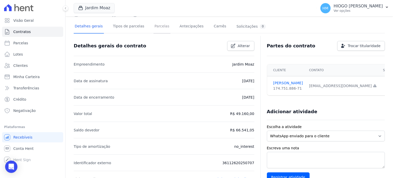
click at [157, 26] on link "Parcelas" at bounding box center [162, 27] width 17 height 14
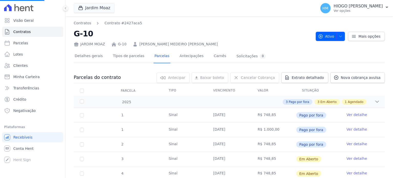
scroll to position [51, 0]
click at [185, 55] on link "Antecipações" at bounding box center [192, 57] width 26 height 14
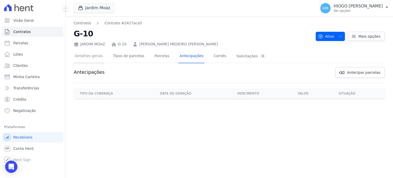
click at [84, 58] on link "Detalhes gerais" at bounding box center [89, 57] width 30 height 14
